Goal: Navigation & Orientation: Understand site structure

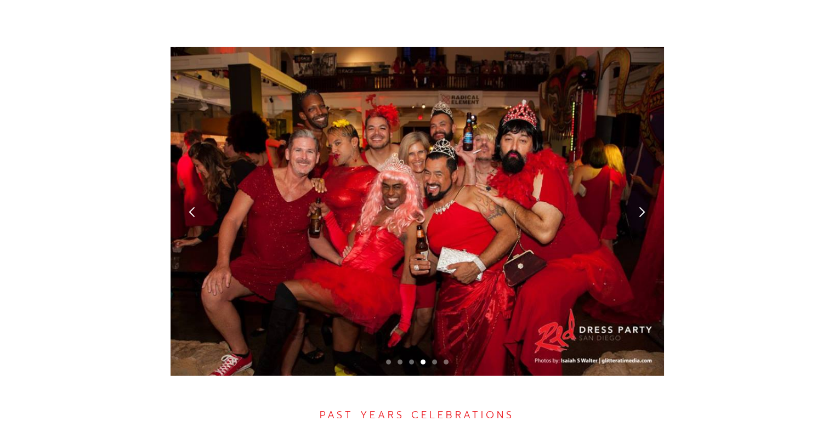
scroll to position [3072, 0]
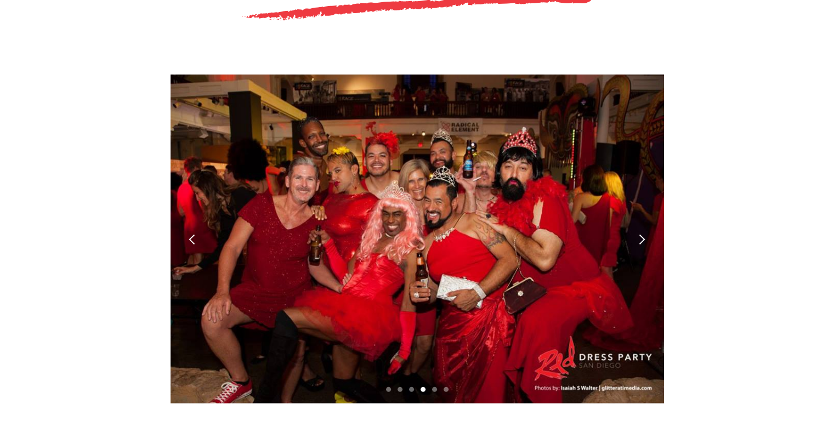
click at [645, 234] on div "next slide" at bounding box center [642, 240] width 12 height 12
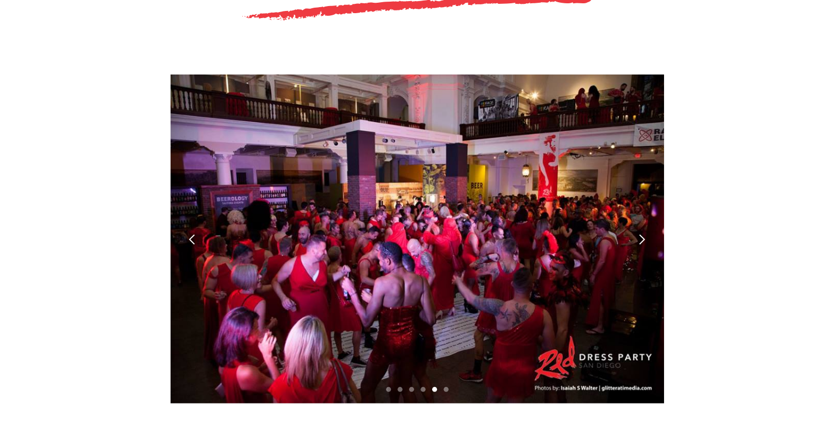
click at [644, 234] on div "next slide" at bounding box center [642, 240] width 12 height 12
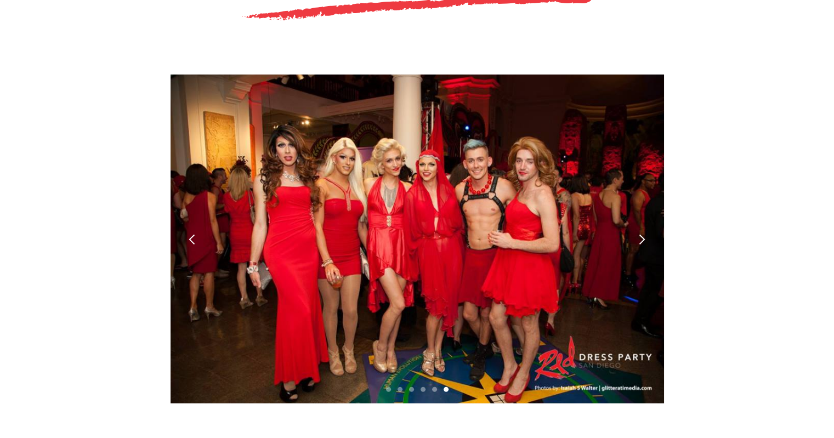
click at [644, 234] on div "next slide" at bounding box center [642, 240] width 12 height 12
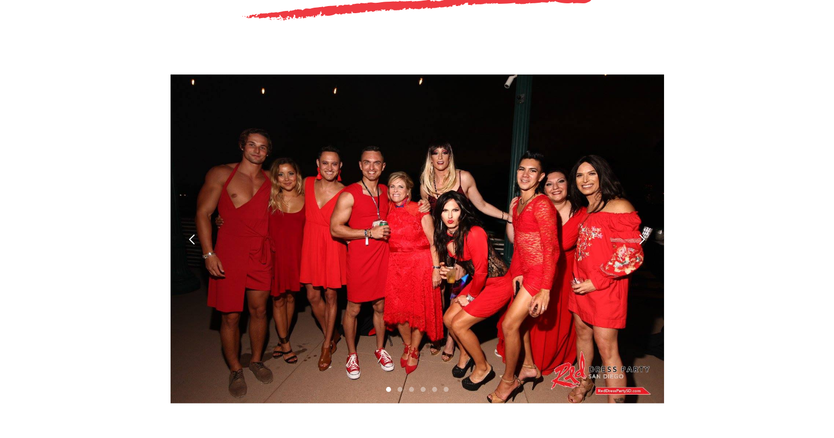
click at [184, 187] on div "previous slide" at bounding box center [193, 239] width 44 height 329
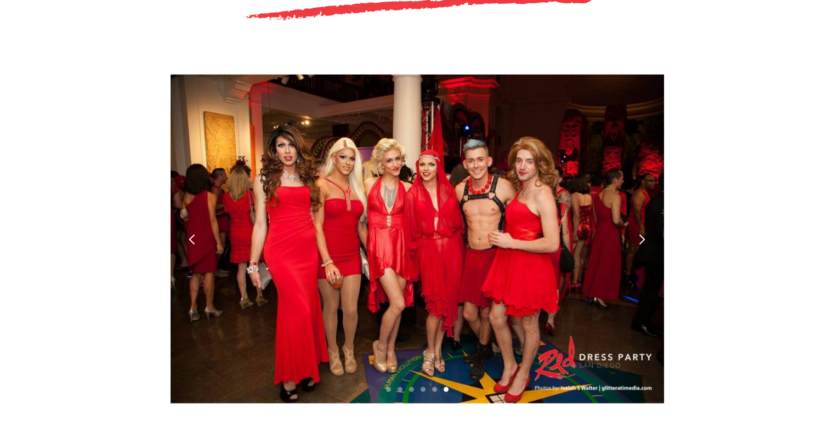
click at [634, 181] on div "next slide" at bounding box center [642, 239] width 44 height 329
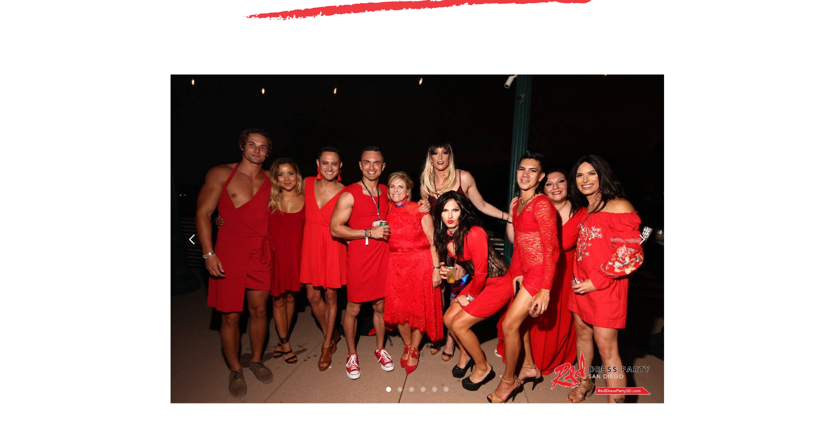
click at [634, 181] on div "next slide" at bounding box center [642, 239] width 44 height 329
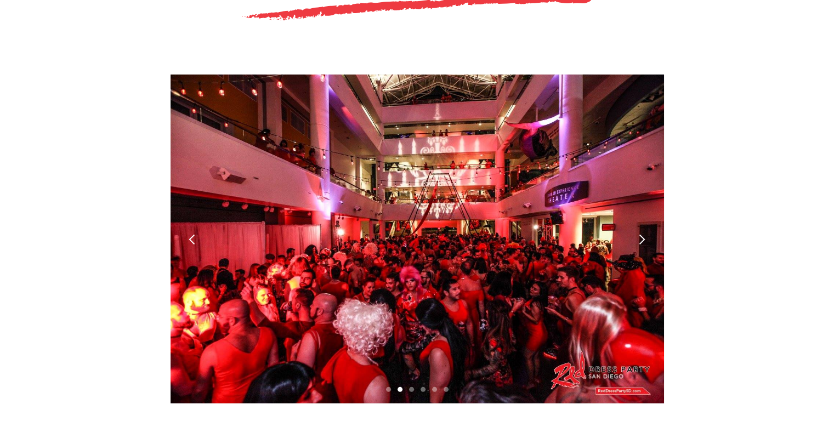
click at [634, 181] on div "next slide" at bounding box center [642, 239] width 44 height 329
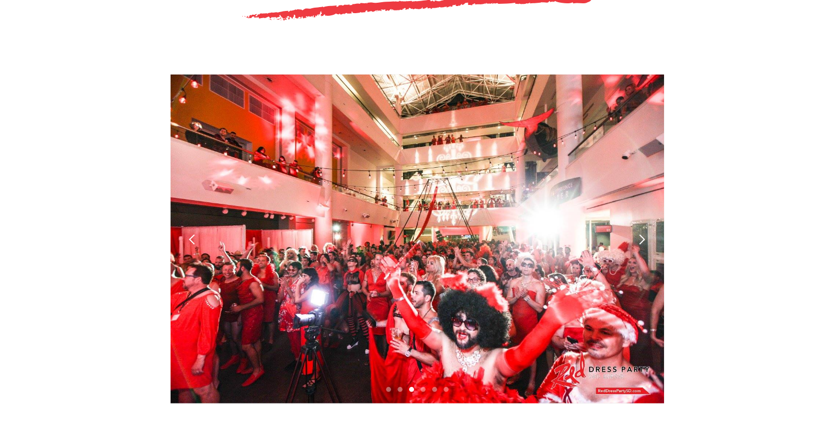
click at [636, 234] on div "next slide" at bounding box center [642, 240] width 12 height 12
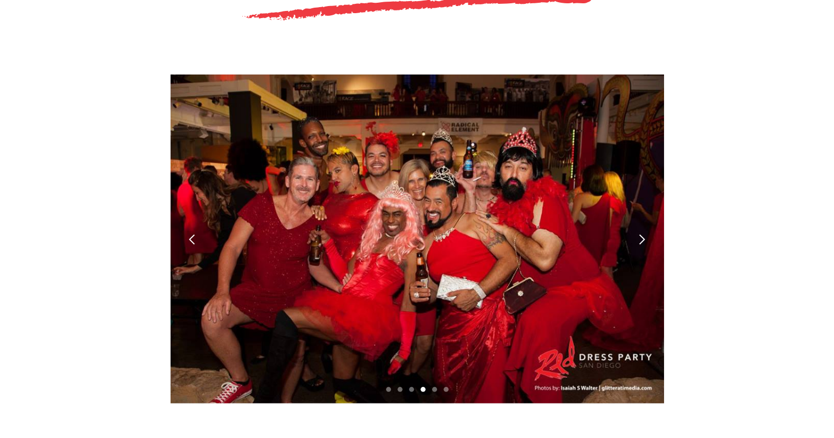
click at [637, 179] on div "next slide" at bounding box center [642, 239] width 44 height 329
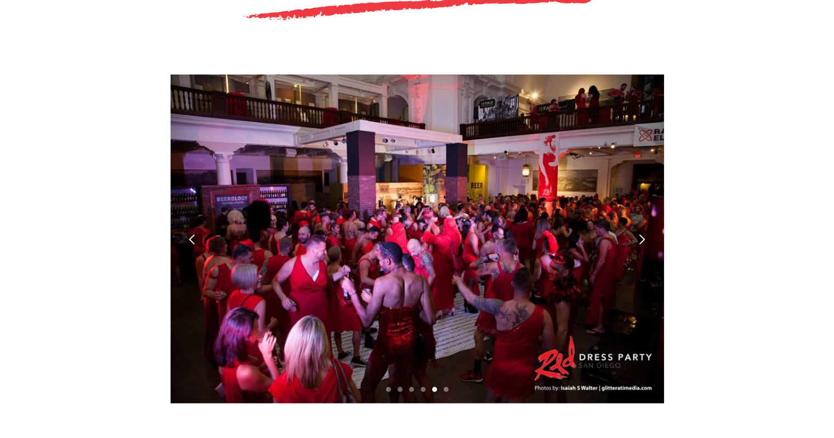
click at [637, 179] on div "next slide" at bounding box center [642, 239] width 44 height 329
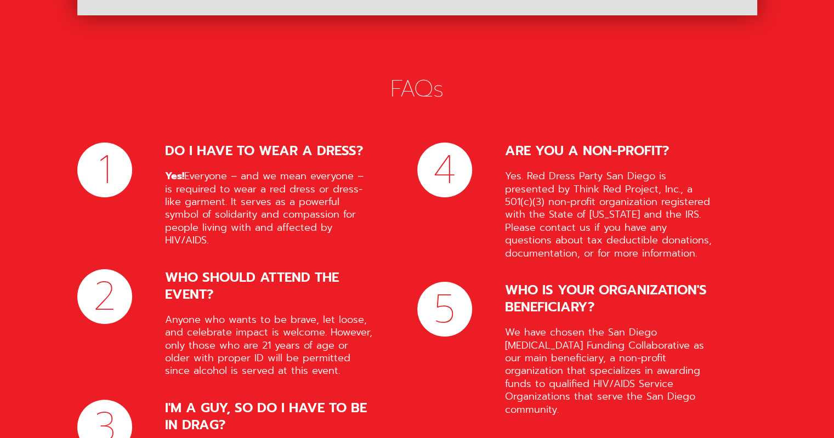
scroll to position [4310, 0]
